Goal: Find specific page/section: Find specific page/section

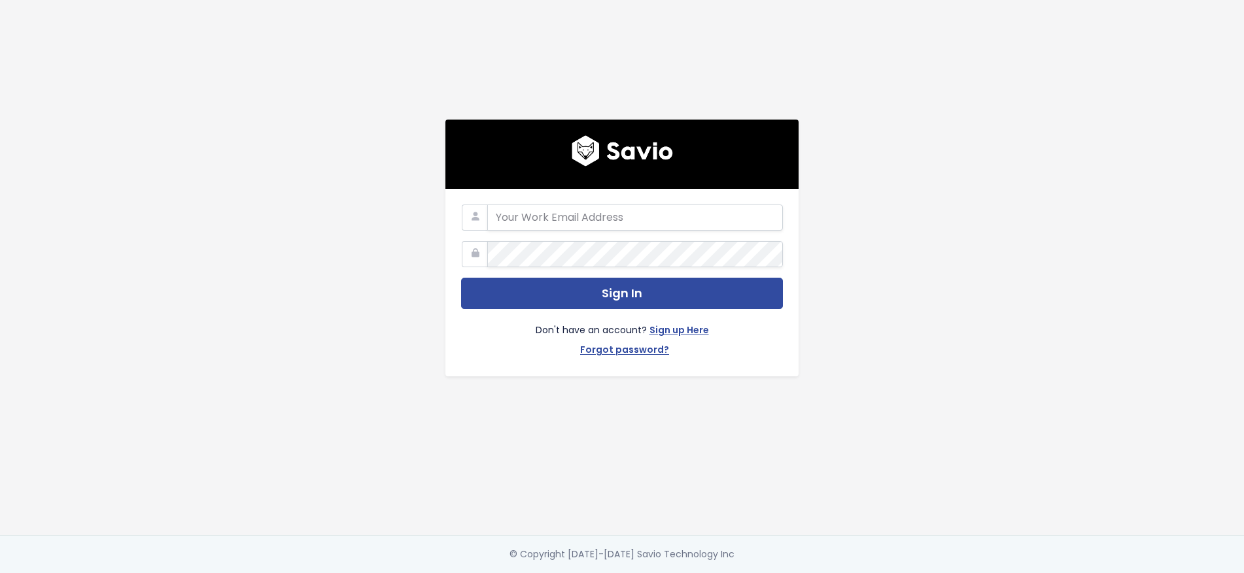
type input "[PERSON_NAME][EMAIL_ADDRESS][PERSON_NAME][DOMAIN_NAME]"
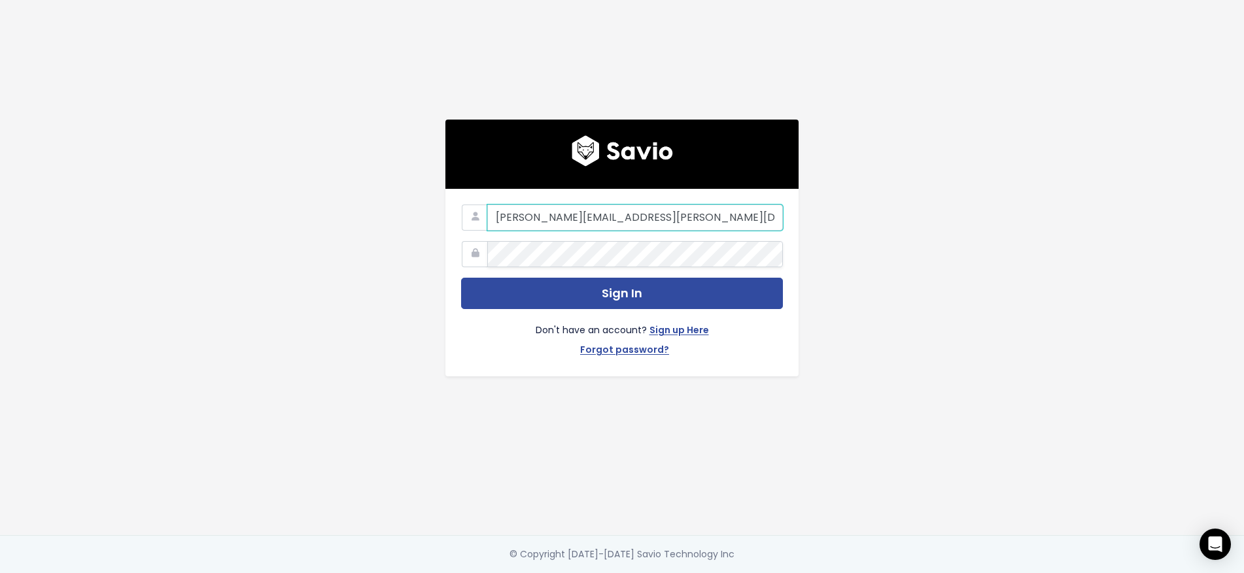
click at [770, 211] on input "[PERSON_NAME][EMAIL_ADDRESS][PERSON_NAME][DOMAIN_NAME]" at bounding box center [635, 218] width 296 height 26
click at [759, 573] on com-1password-button at bounding box center [622, 573] width 1244 height 0
